Goal: Task Accomplishment & Management: Manage account settings

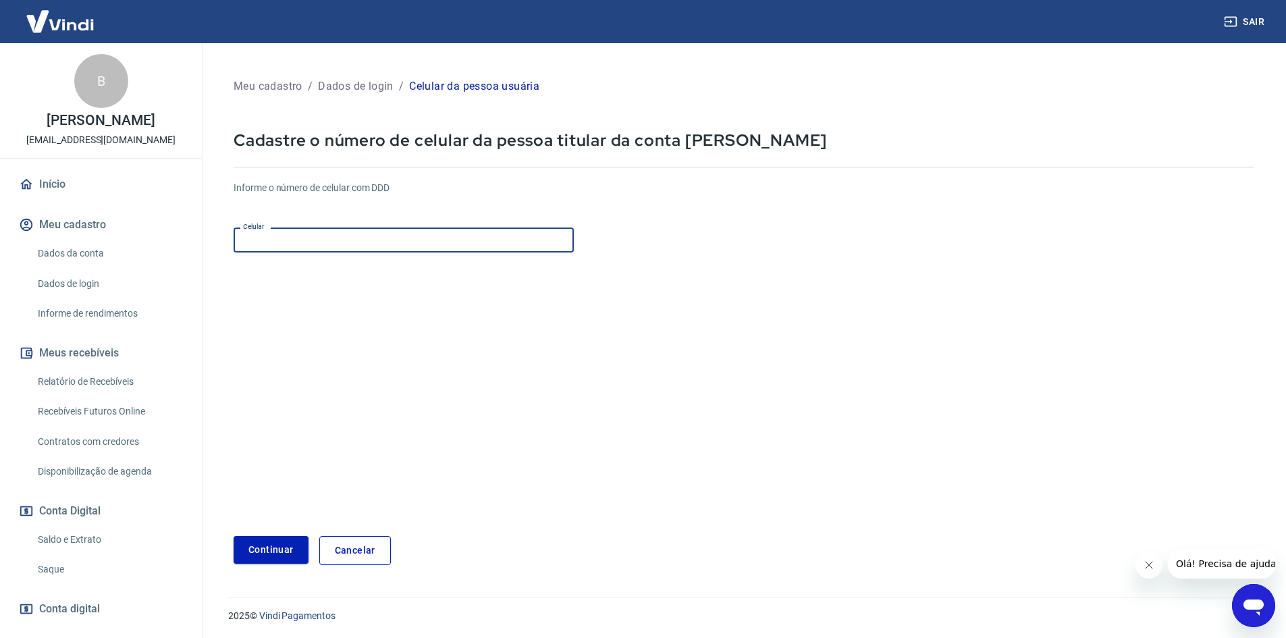
click at [502, 243] on input "Celular" at bounding box center [404, 239] width 340 height 25
type input "[PHONE_NUMBER]"
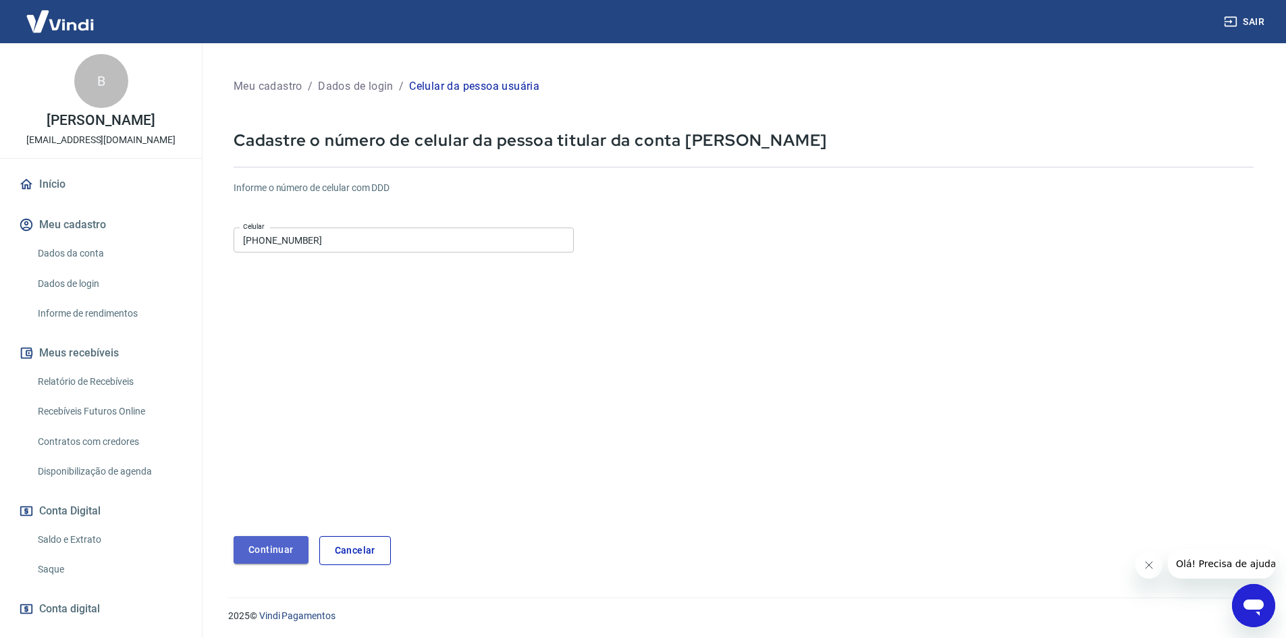
click at [288, 549] on button "Continuar" at bounding box center [271, 550] width 75 height 28
